Goal: Information Seeking & Learning: Learn about a topic

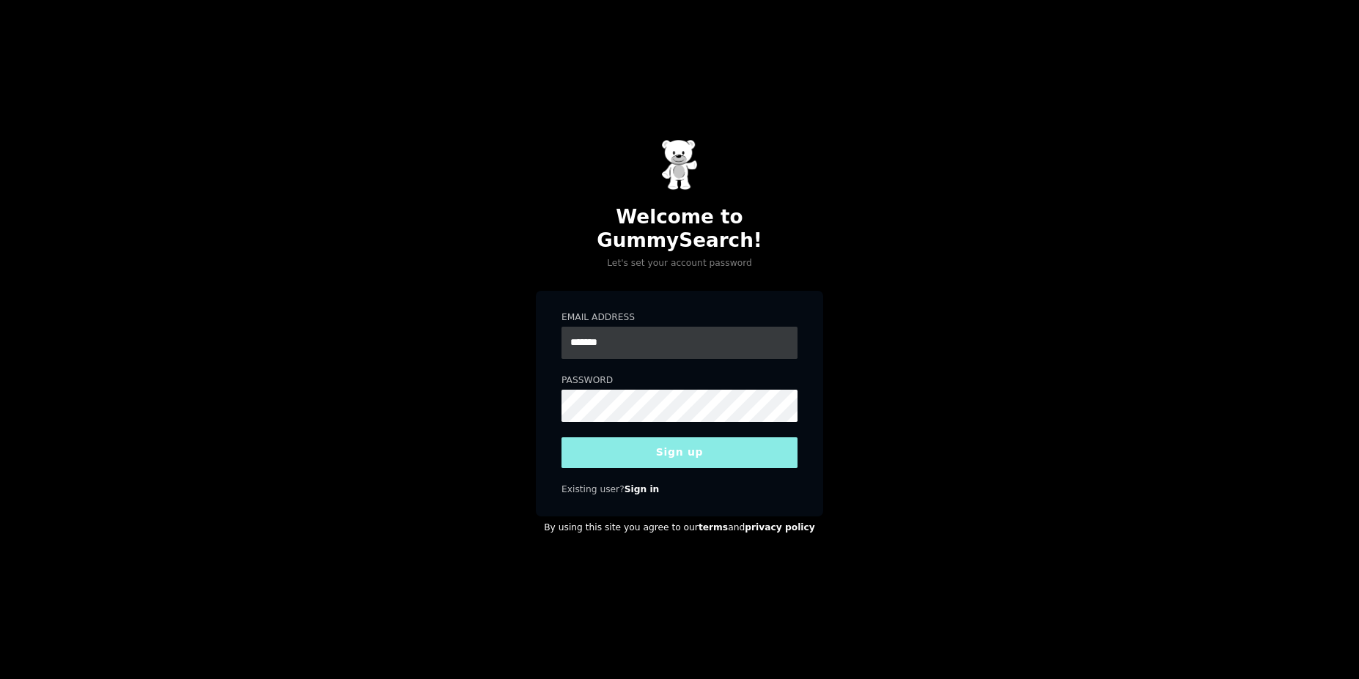
type input "**********"
click at [621, 438] on button "Sign up" at bounding box center [679, 453] width 236 height 31
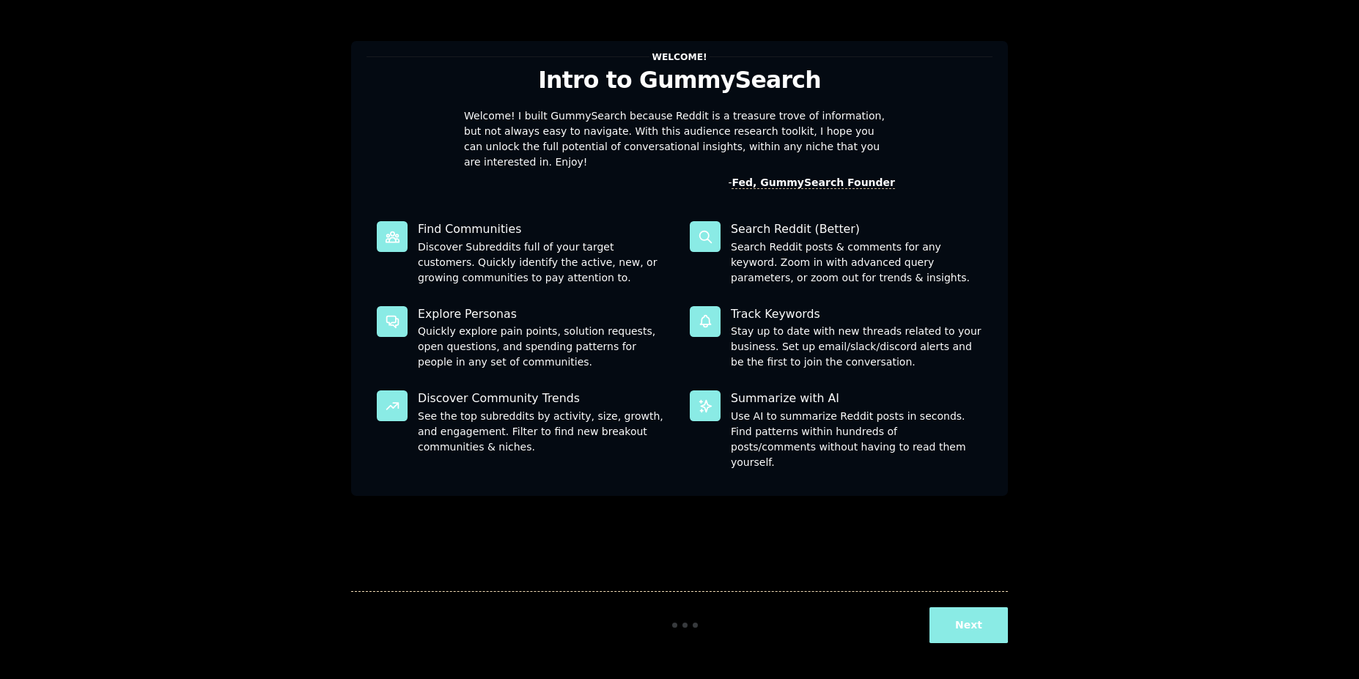
click at [970, 636] on button "Next" at bounding box center [968, 626] width 78 height 36
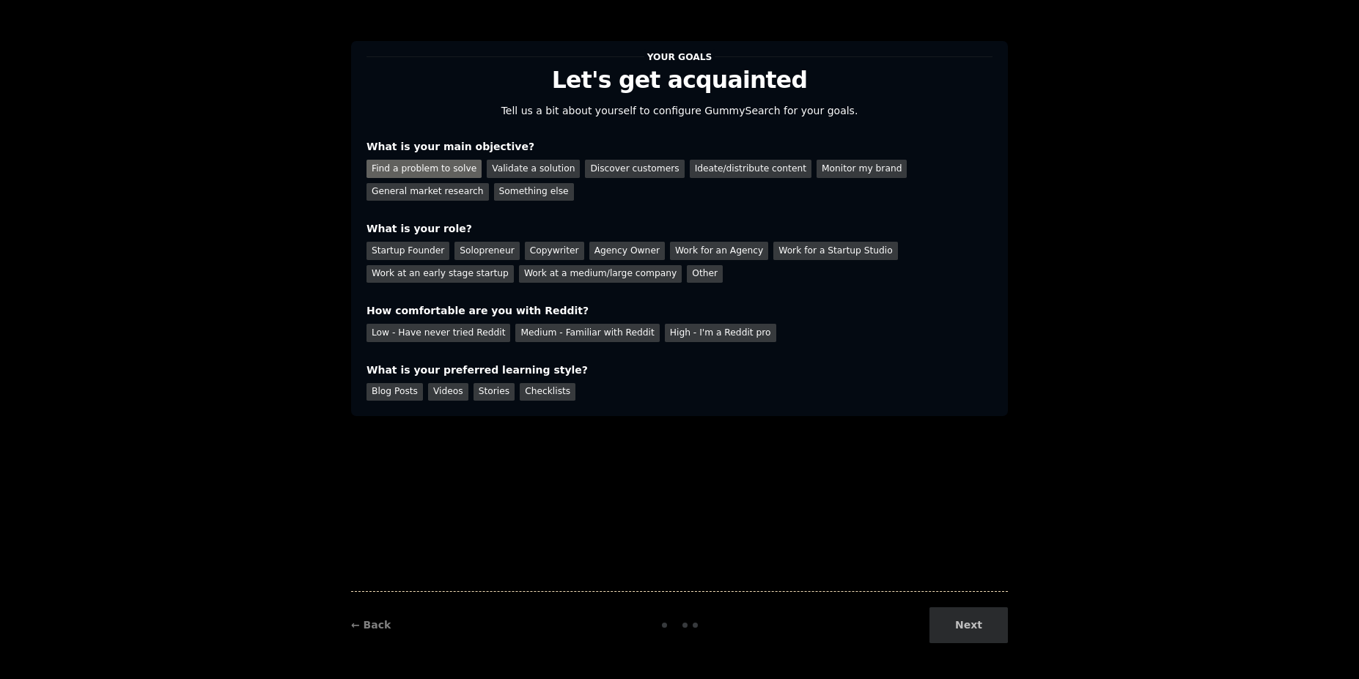
click at [435, 166] on div "Find a problem to solve" at bounding box center [423, 169] width 115 height 18
click at [509, 169] on div "Validate a solution" at bounding box center [533, 169] width 93 height 18
click at [690, 166] on div "Ideate/distribute content" at bounding box center [751, 169] width 122 height 18
click at [408, 167] on div "Find a problem to solve" at bounding box center [423, 169] width 115 height 18
click at [411, 254] on div "Startup Founder" at bounding box center [407, 251] width 83 height 18
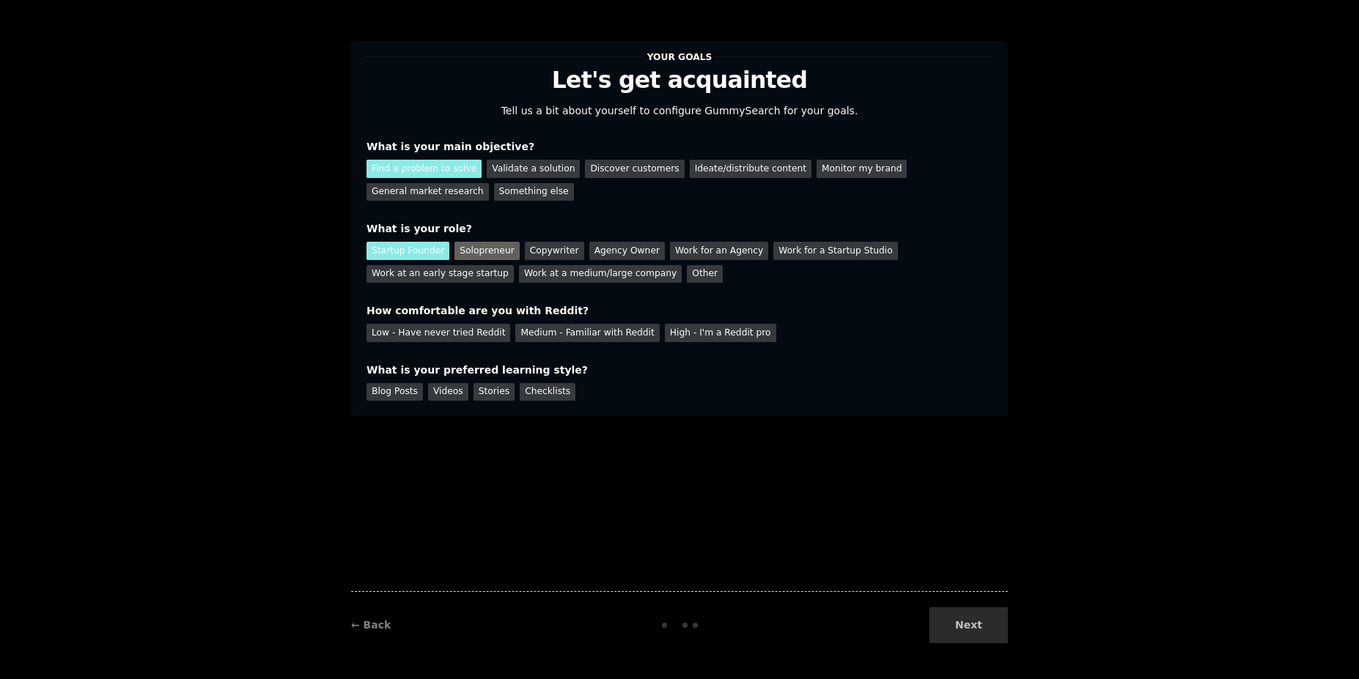
click at [482, 248] on div "Solopreneur" at bounding box center [486, 251] width 64 height 18
click at [528, 333] on div "Medium - Familiar with Reddit" at bounding box center [587, 333] width 144 height 18
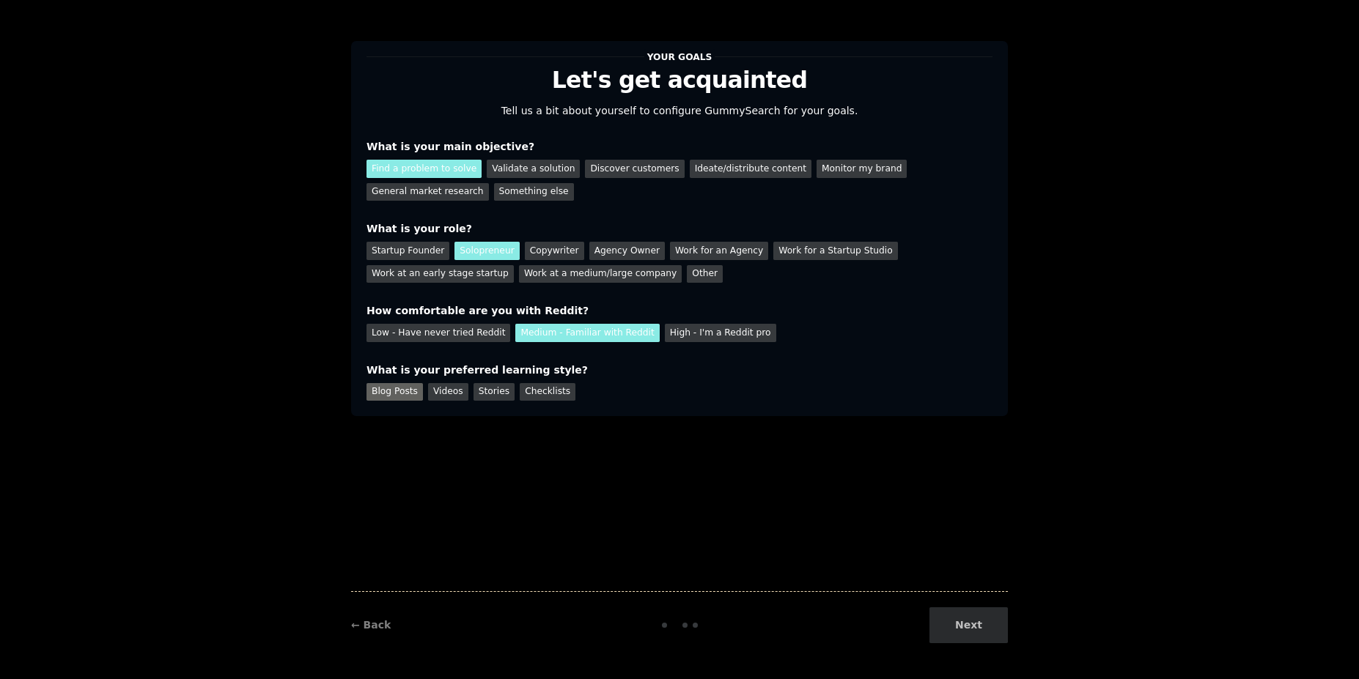
click at [390, 399] on div "Blog Posts" at bounding box center [394, 392] width 56 height 18
click at [473, 394] on div "Stories" at bounding box center [493, 392] width 41 height 18
click at [402, 390] on div "Blog Posts" at bounding box center [394, 392] width 56 height 18
click at [982, 635] on button "Next" at bounding box center [968, 626] width 78 height 36
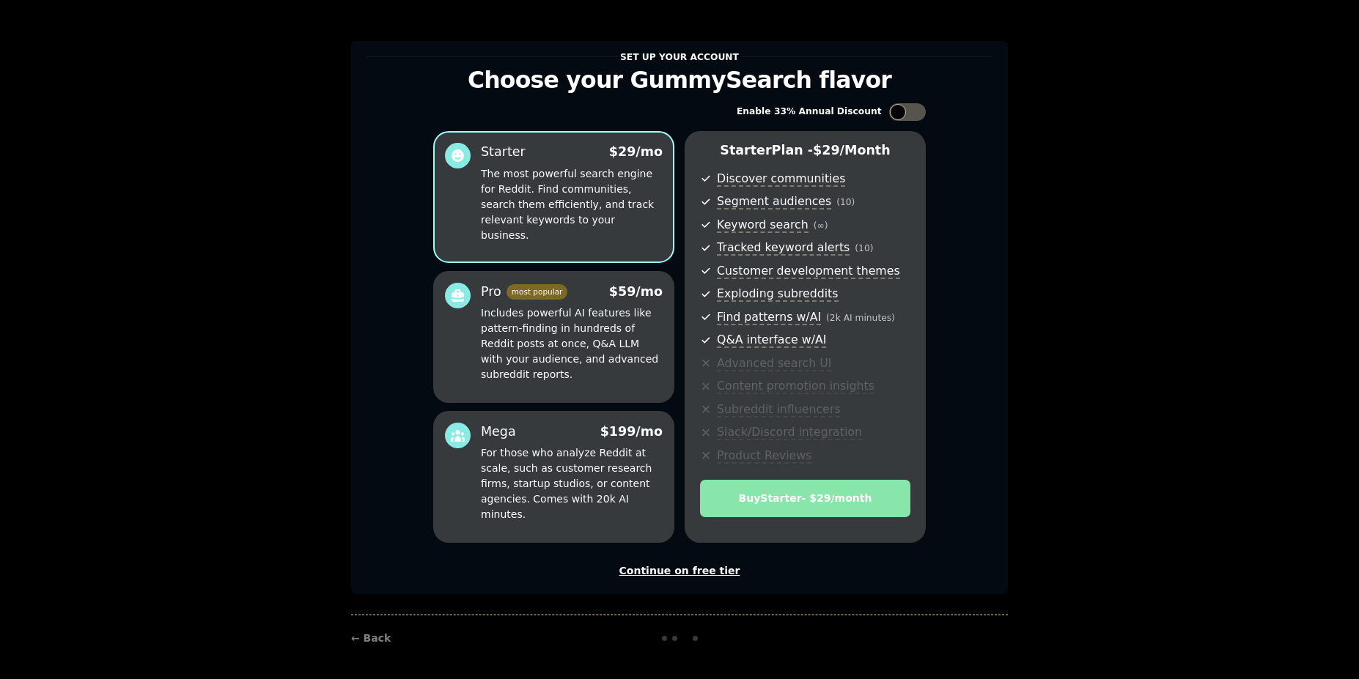
scroll to position [3, 0]
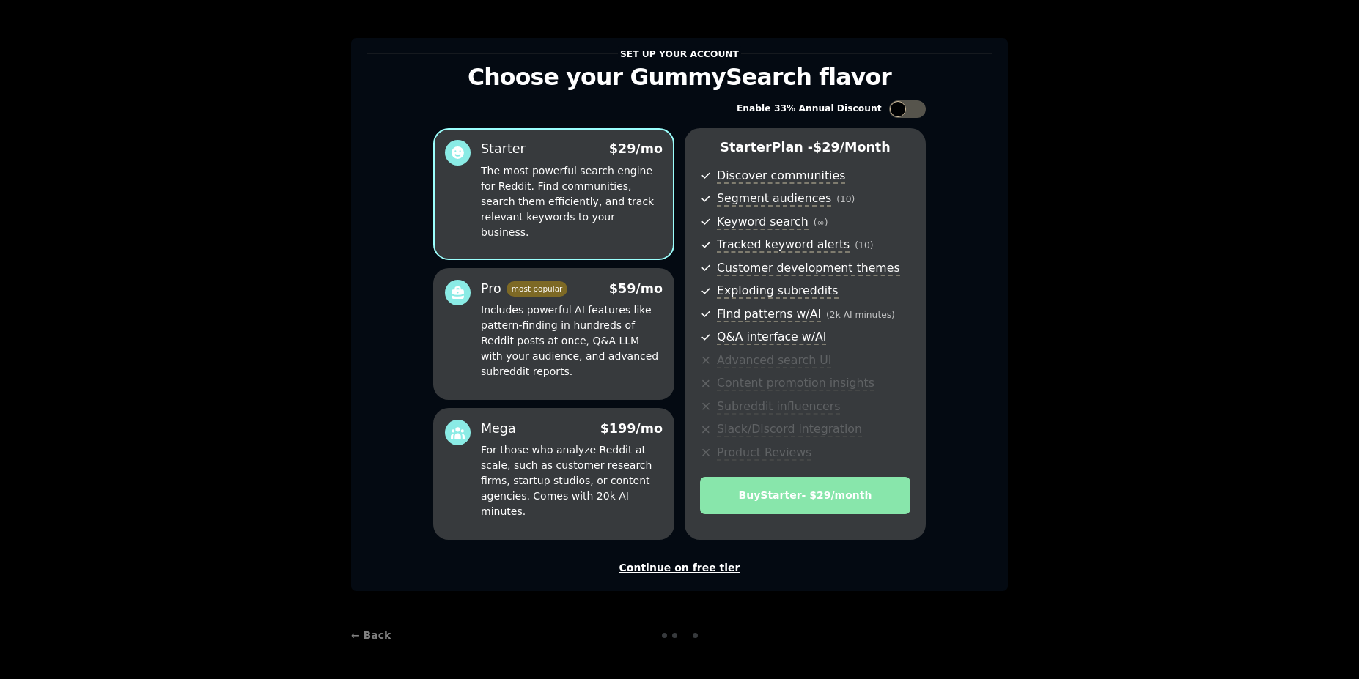
click at [652, 568] on div "Continue on free tier" at bounding box center [679, 568] width 626 height 15
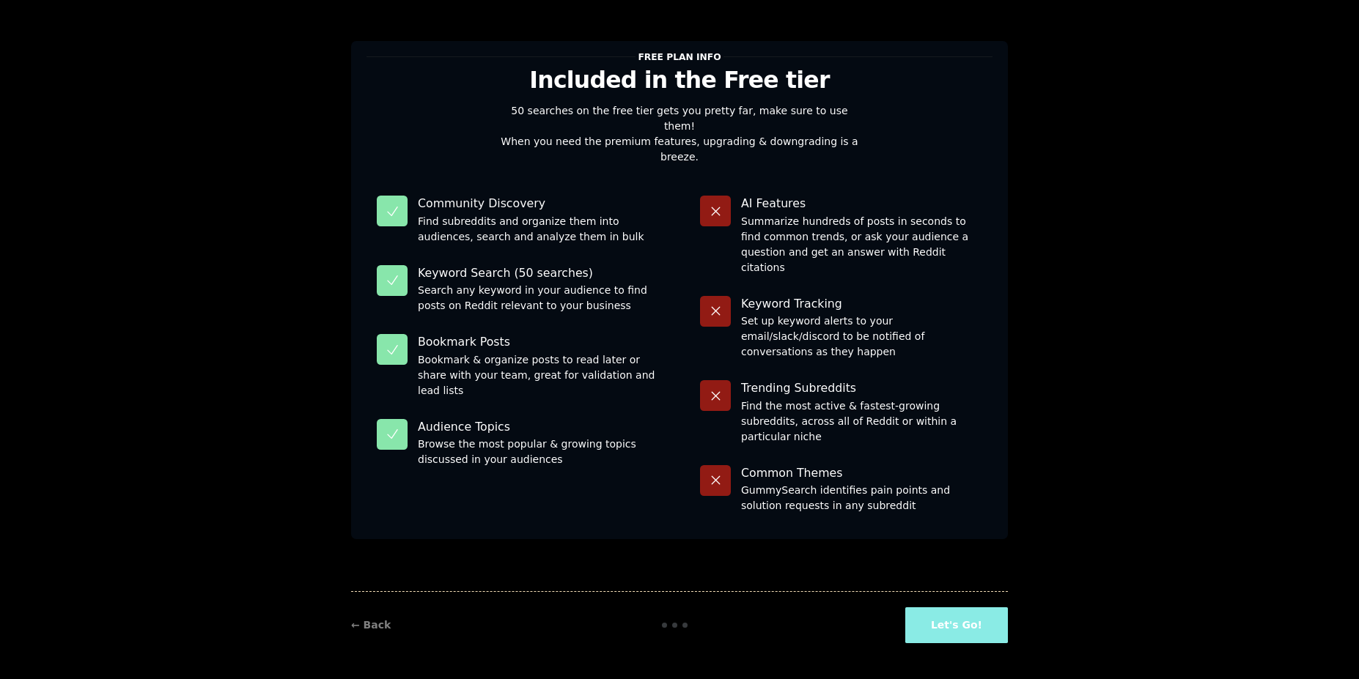
click at [957, 624] on button "Let's Go!" at bounding box center [956, 626] width 103 height 36
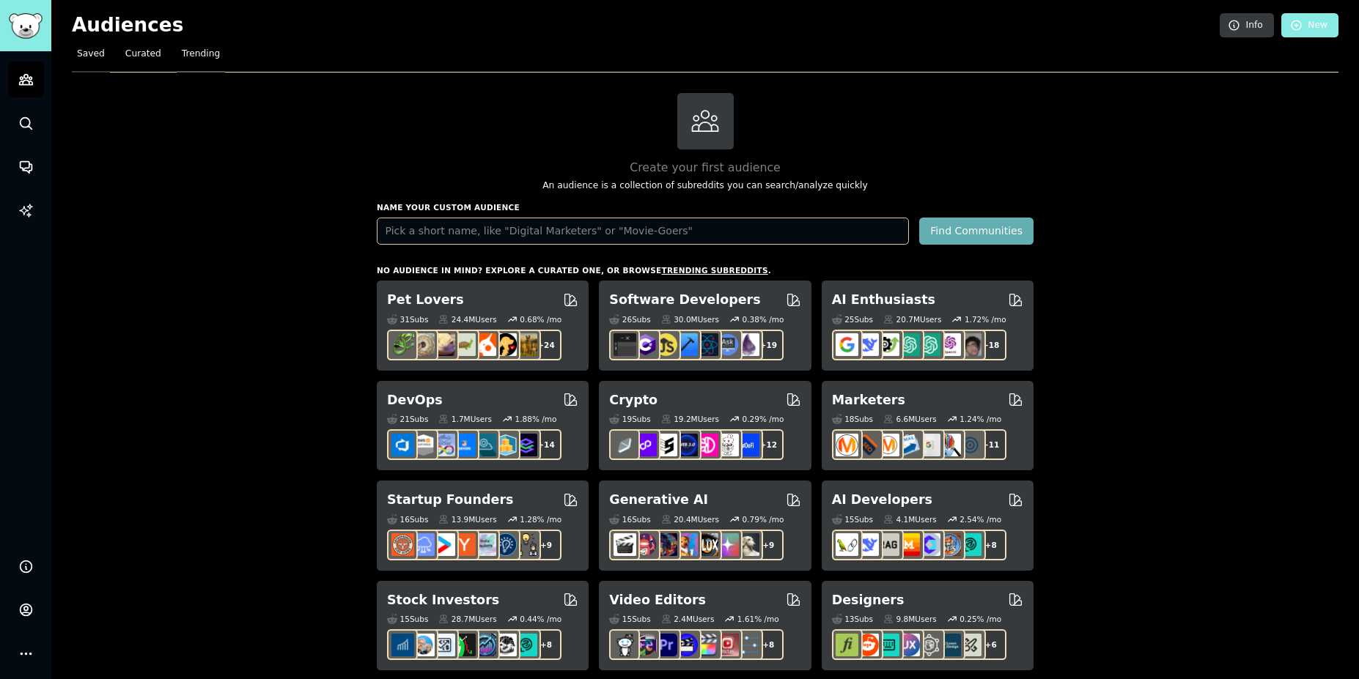
click at [184, 56] on span "Trending" at bounding box center [201, 54] width 38 height 13
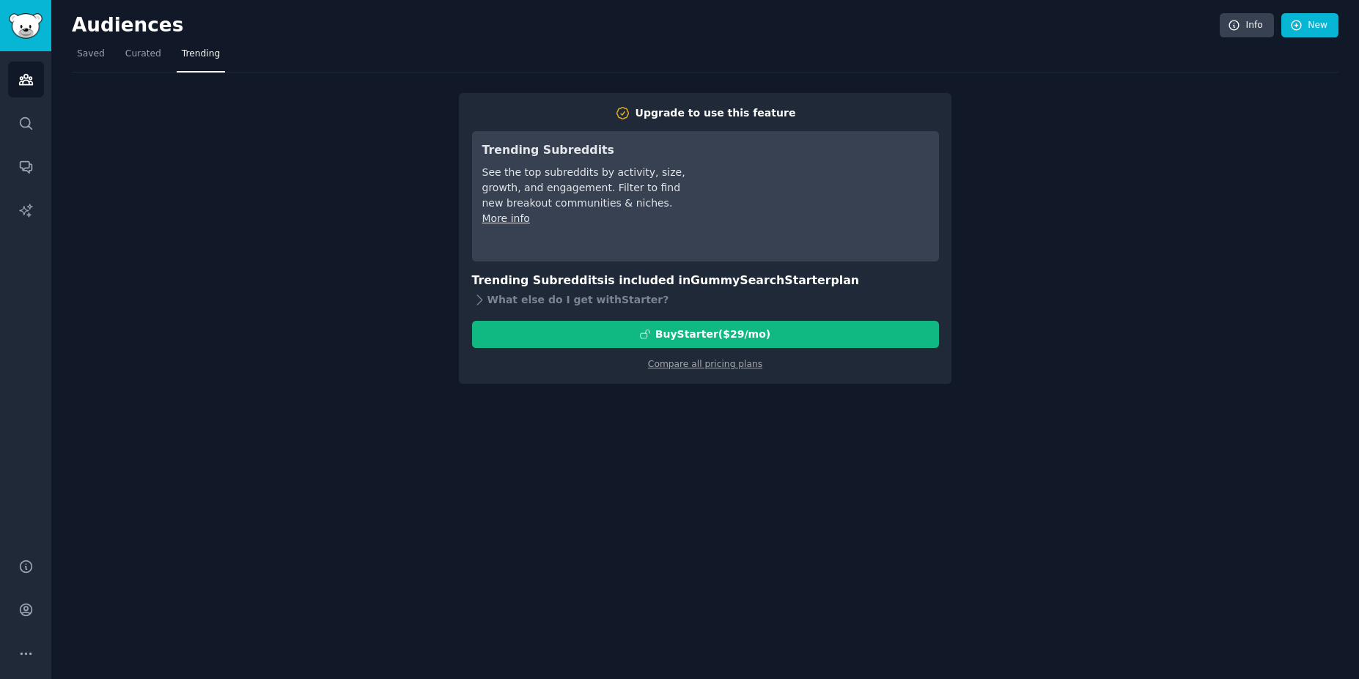
click at [427, 129] on div "Upgrade to use this feature Trending Subreddits See the top subreddits by activ…" at bounding box center [705, 228] width 1266 height 311
click at [129, 64] on link "Curated" at bounding box center [143, 58] width 46 height 30
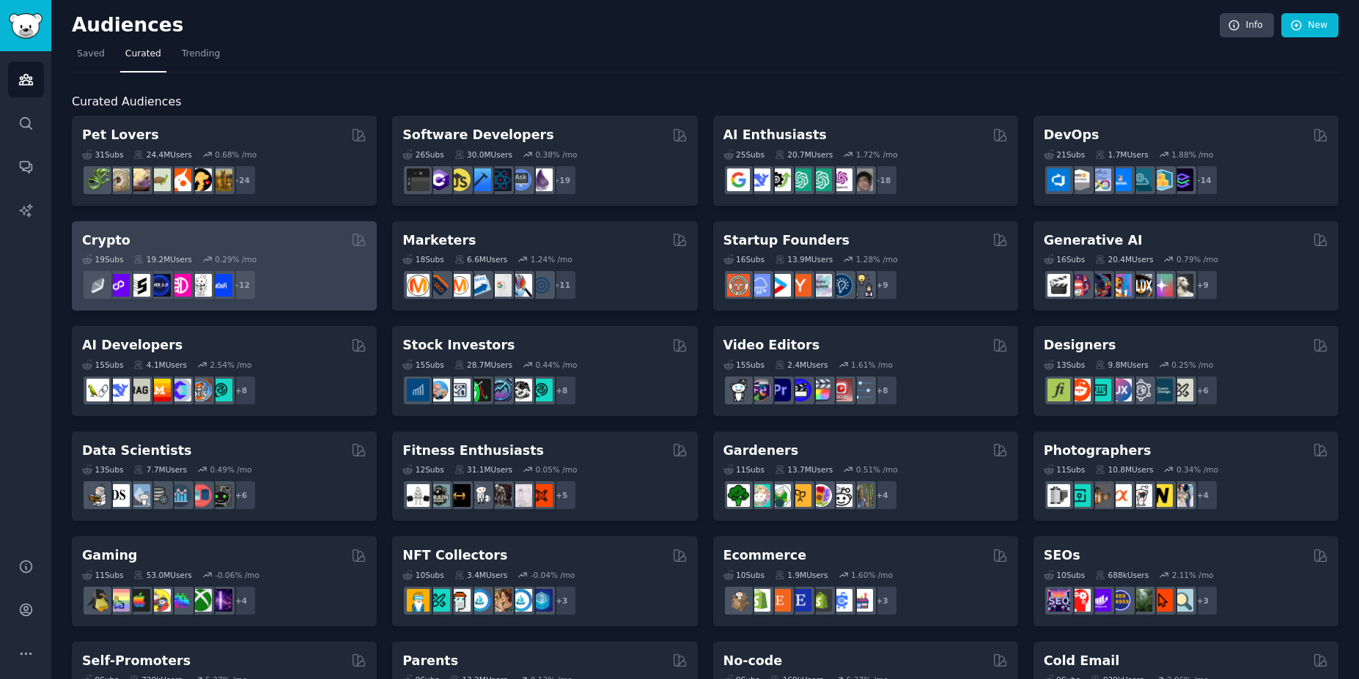
scroll to position [493, 0]
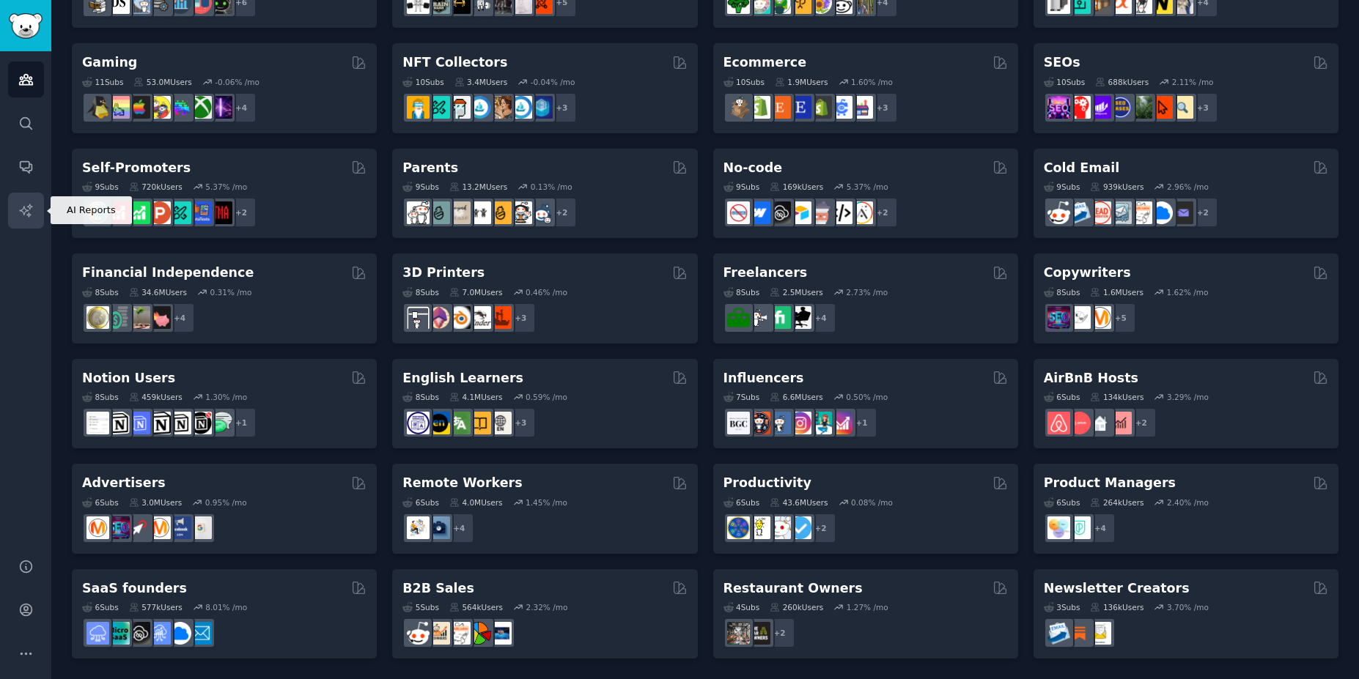
click at [33, 221] on link "AI Reports" at bounding box center [26, 211] width 36 height 36
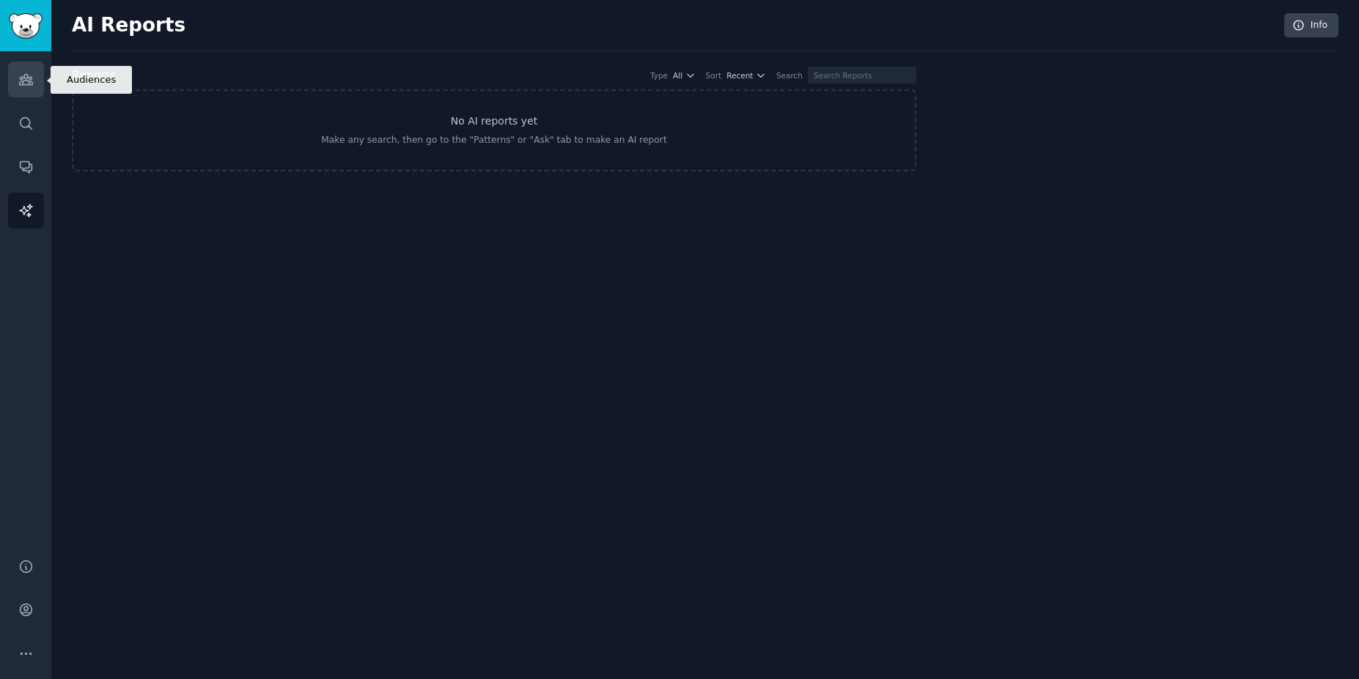
click at [25, 89] on link "Audiences" at bounding box center [26, 80] width 36 height 36
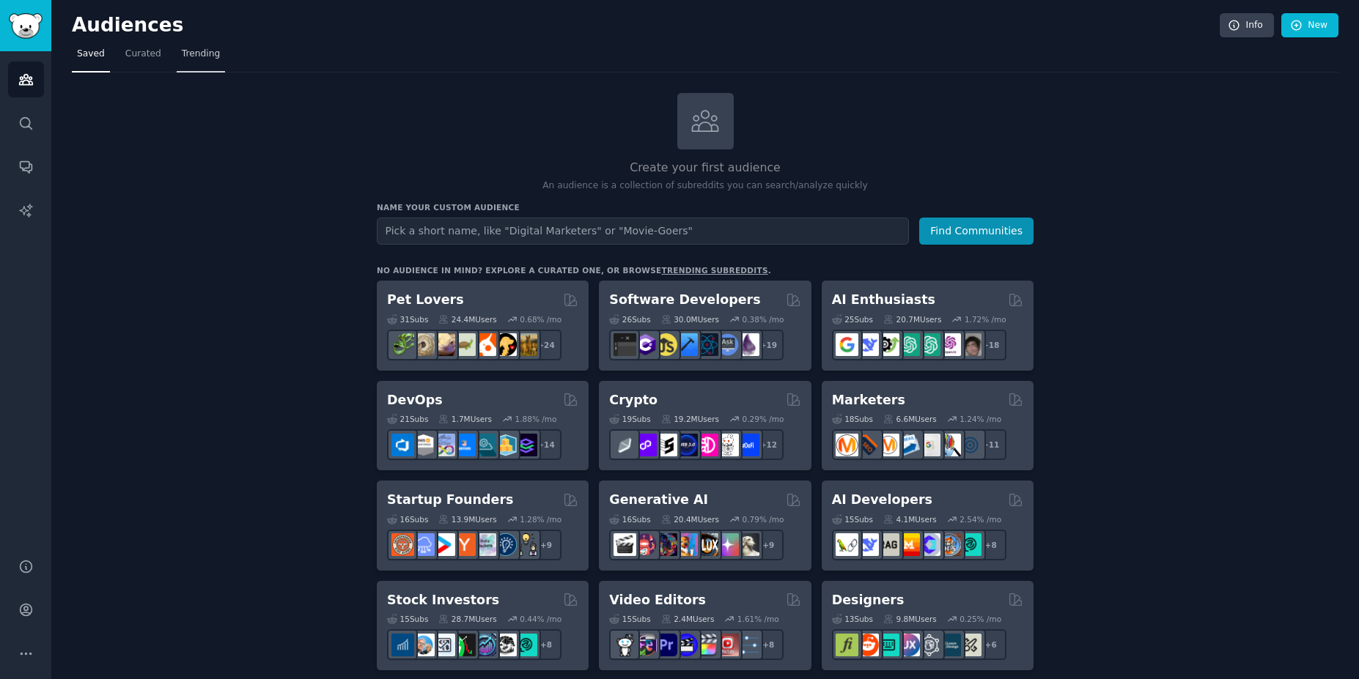
click at [186, 50] on span "Trending" at bounding box center [201, 54] width 38 height 13
